Goal: Information Seeking & Learning: Learn about a topic

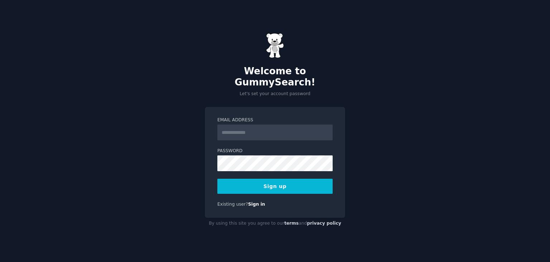
click at [269, 130] on input "Email Address" at bounding box center [275, 132] width 115 height 16
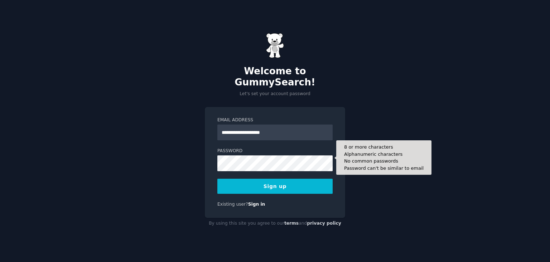
type input "**********"
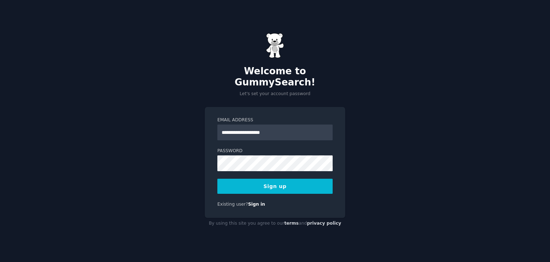
click at [265, 181] on button "Sign up" at bounding box center [275, 185] width 115 height 15
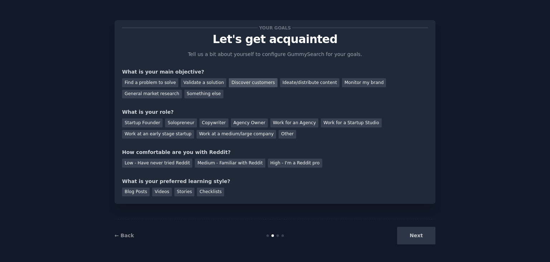
click at [251, 81] on div "Discover customers" at bounding box center [253, 82] width 48 height 9
click at [182, 90] on div "General market research" at bounding box center [152, 94] width 60 height 9
click at [234, 81] on div "Discover customers" at bounding box center [253, 82] width 48 height 9
click at [144, 124] on div "Startup Founder" at bounding box center [142, 122] width 40 height 9
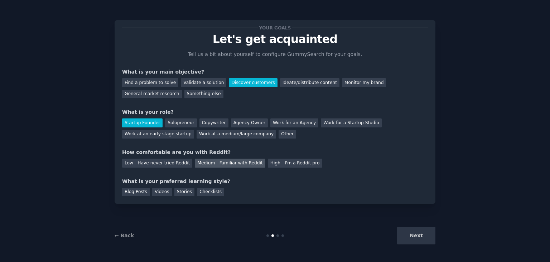
click at [195, 164] on div "Medium - Familiar with Reddit" at bounding box center [230, 162] width 70 height 9
click at [139, 193] on div "Blog Posts" at bounding box center [136, 191] width 28 height 9
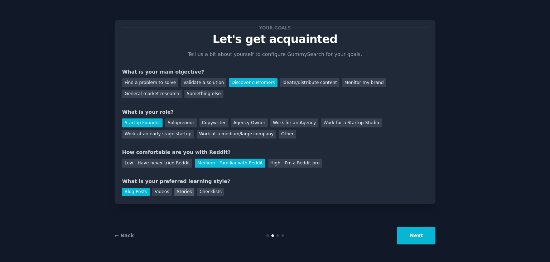
click at [175, 193] on div "Stories" at bounding box center [185, 191] width 20 height 9
click at [132, 189] on div "Blog Posts" at bounding box center [136, 191] width 28 height 9
click at [414, 233] on button "Next" at bounding box center [416, 235] width 38 height 18
click at [414, 233] on div "Next" at bounding box center [382, 235] width 107 height 18
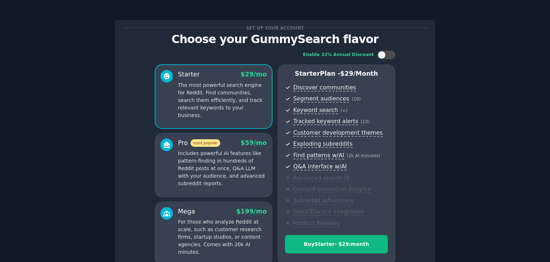
scroll to position [72, 0]
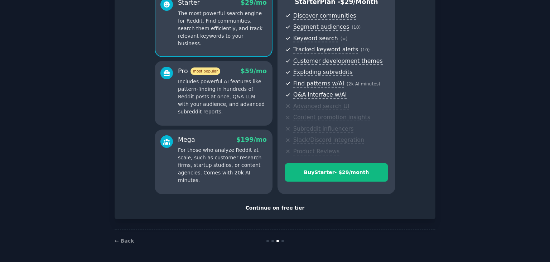
click at [263, 209] on div "Continue on free tier" at bounding box center [275, 208] width 306 height 8
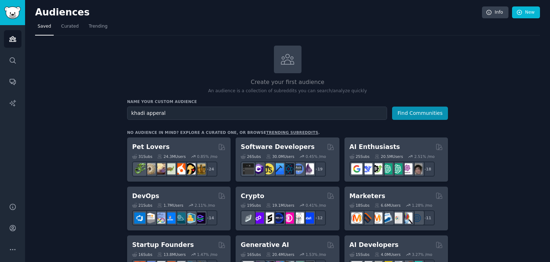
type input "khadi apperal"
click at [392, 106] on button "Find Communities" at bounding box center [420, 112] width 56 height 13
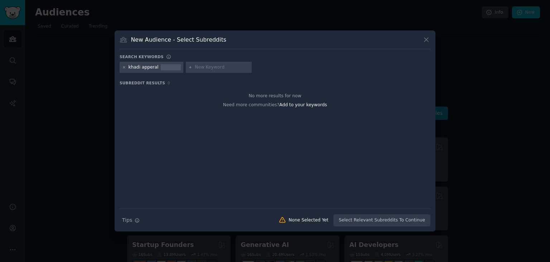
click at [123, 69] on icon at bounding box center [124, 67] width 4 height 4
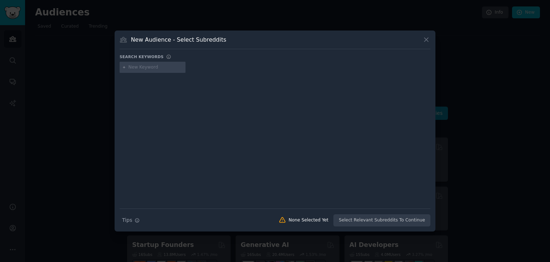
click at [128, 68] on div at bounding box center [153, 67] width 66 height 11
click at [124, 66] on icon at bounding box center [124, 67] width 4 height 4
click at [126, 65] on div at bounding box center [153, 67] width 66 height 11
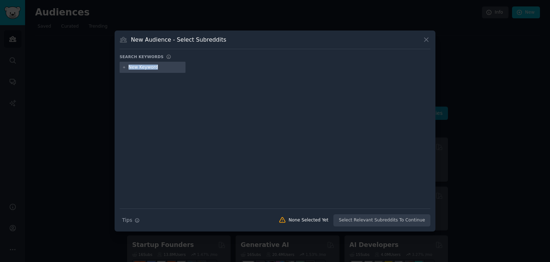
click at [126, 65] on div at bounding box center [153, 67] width 66 height 11
click at [163, 68] on input "text" at bounding box center [156, 67] width 54 height 6
type input "s"
type input "ecofriendly cloths"
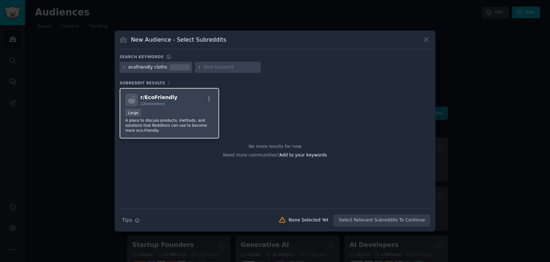
click at [165, 108] on div "r/ EcoFriendly 22k members Large A place to discuss products, methods, and solu…" at bounding box center [170, 113] width 100 height 51
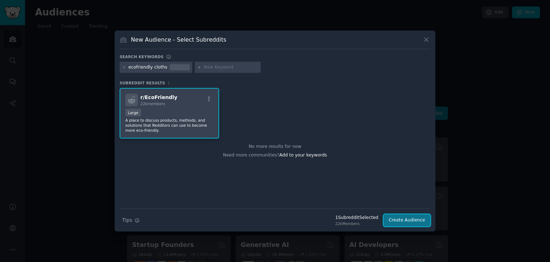
click at [394, 223] on button "Create Audience" at bounding box center [407, 220] width 47 height 12
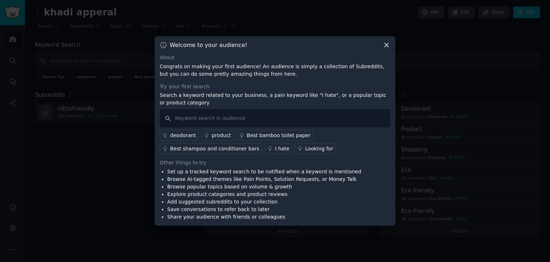
click at [227, 135] on link "product" at bounding box center [217, 135] width 33 height 11
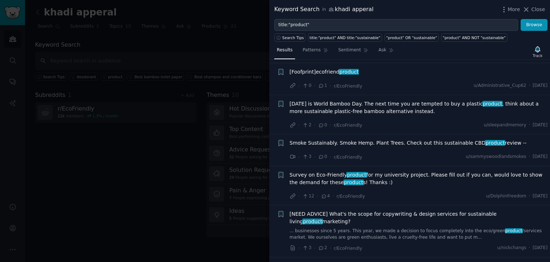
scroll to position [1724, 0]
click at [355, 119] on li "+ [DATE] is World Bamboo Day. The next time you are tempted to buy a plastic pr…" at bounding box center [409, 114] width 281 height 39
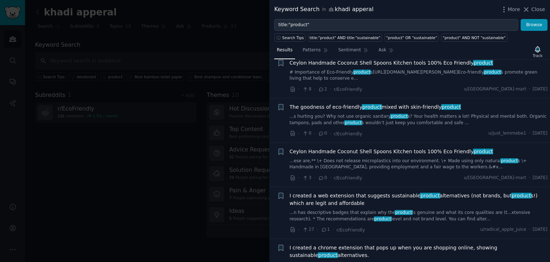
scroll to position [937, 0]
click at [442, 104] on span "product" at bounding box center [452, 107] width 20 height 6
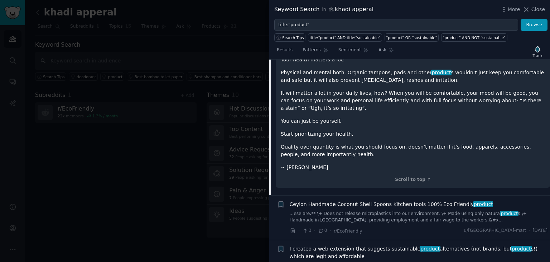
scroll to position [1212, 0]
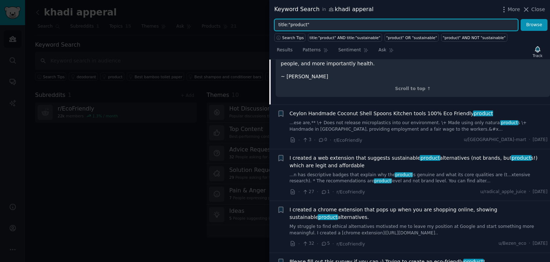
drag, startPoint x: 330, startPoint y: 26, endPoint x: 272, endPoint y: 25, distance: 58.8
click at [272, 25] on div "title:"product" Browse" at bounding box center [409, 25] width 281 height 12
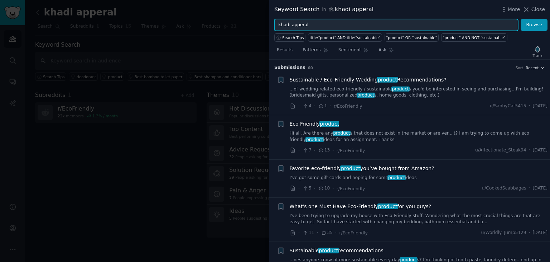
click at [521, 19] on button "Browse" at bounding box center [534, 25] width 27 height 12
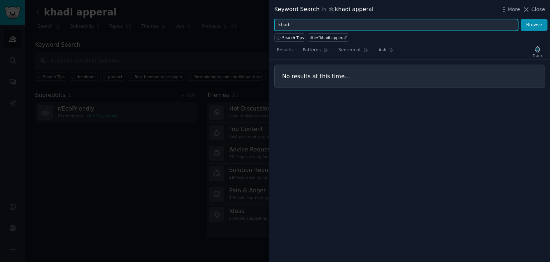
type input "khadi"
click at [521, 19] on button "Browse" at bounding box center [534, 25] width 27 height 12
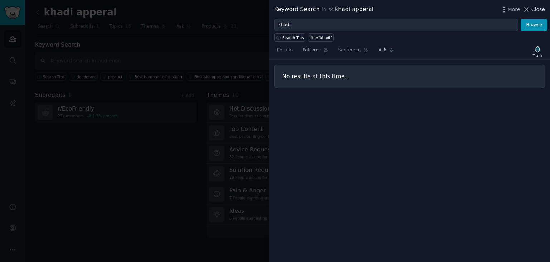
click at [530, 9] on icon at bounding box center [527, 10] width 8 height 8
